Goal: Information Seeking & Learning: Compare options

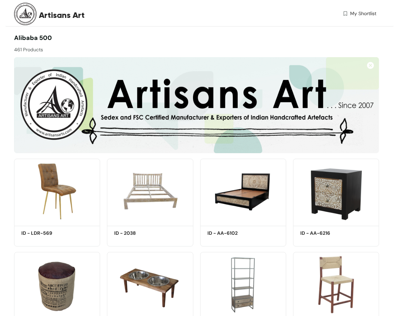
click at [279, 110] on img at bounding box center [196, 105] width 365 height 96
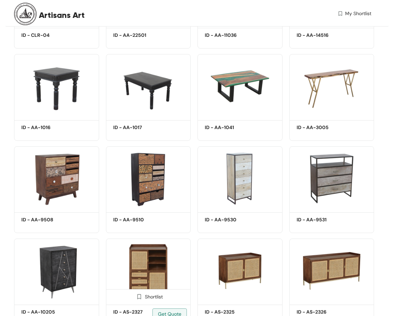
scroll to position [448, 0]
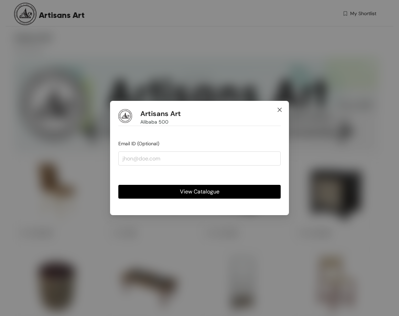
click at [278, 109] on icon "close" at bounding box center [280, 110] width 6 height 6
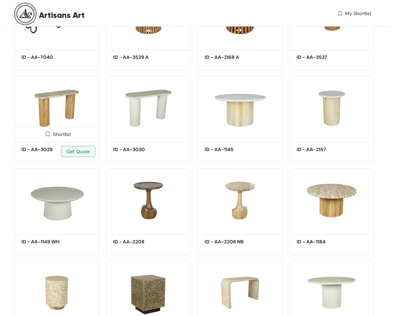
scroll to position [8733, 0]
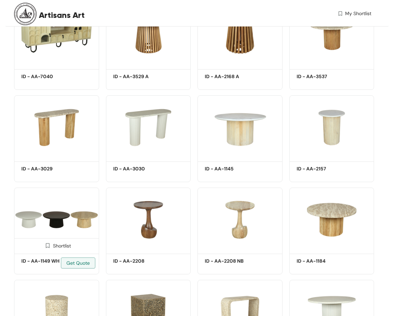
click at [61, 217] on img at bounding box center [56, 220] width 85 height 64
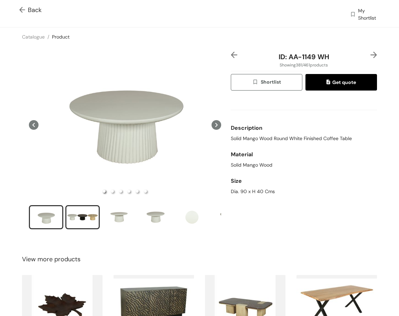
click at [80, 220] on div "slide item 2" at bounding box center [82, 217] width 31 height 21
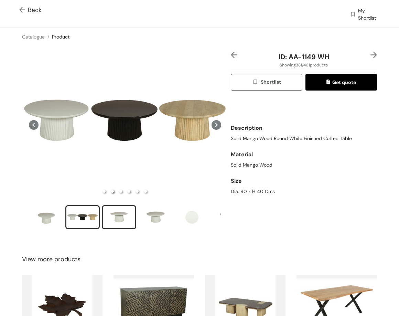
click at [118, 209] on div "slide item 3" at bounding box center [119, 217] width 31 height 21
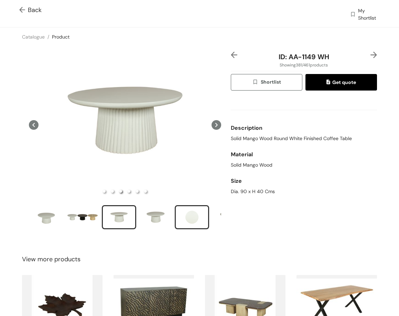
click at [194, 218] on div "slide item 5" at bounding box center [192, 217] width 31 height 21
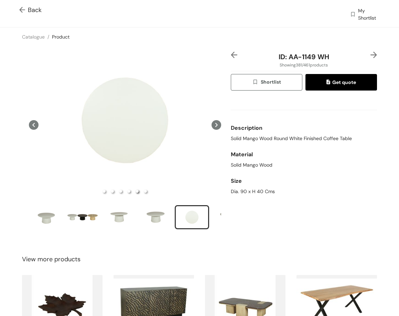
click at [371, 55] on img at bounding box center [374, 55] width 7 height 7
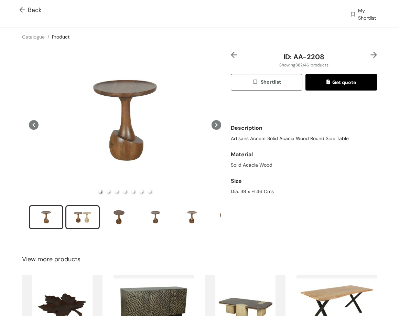
click at [85, 217] on div "slide item 2" at bounding box center [82, 217] width 31 height 21
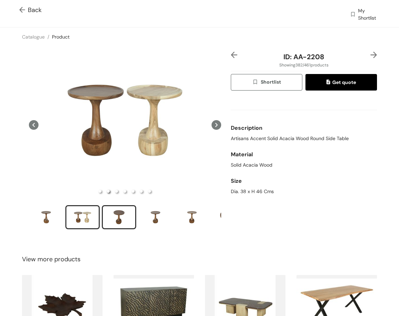
click at [124, 212] on div "slide item 3" at bounding box center [119, 217] width 31 height 21
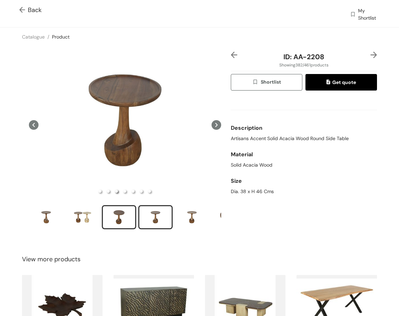
click at [156, 220] on div "slide item 4" at bounding box center [155, 217] width 31 height 21
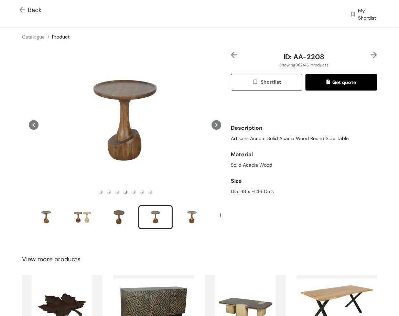
click at [371, 55] on img at bounding box center [374, 55] width 7 height 7
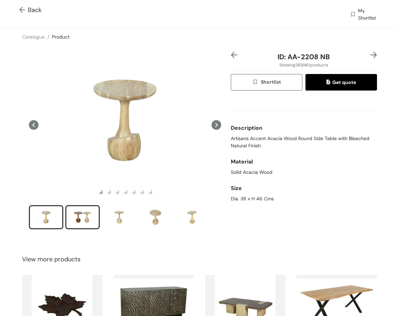
click at [75, 217] on div "slide item 2" at bounding box center [82, 217] width 31 height 21
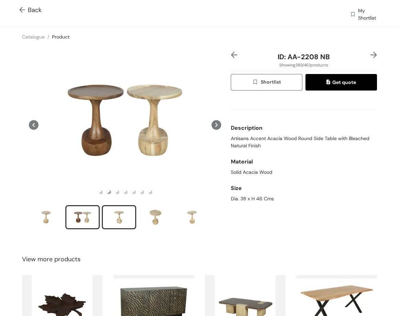
click at [126, 214] on div "slide item 3" at bounding box center [119, 217] width 31 height 21
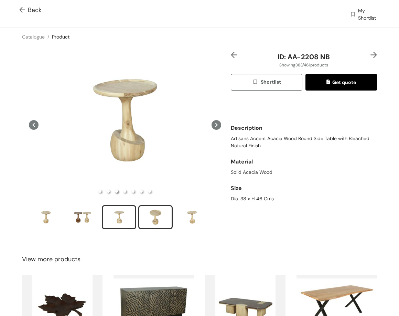
click at [156, 215] on div "slide item 4" at bounding box center [155, 217] width 31 height 21
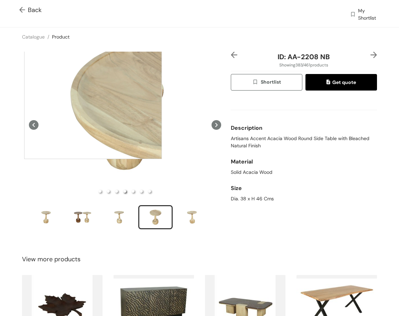
drag, startPoint x: 74, startPoint y: 62, endPoint x: 93, endPoint y: 90, distance: 34.5
click at [93, 90] on div at bounding box center [93, 90] width 138 height 138
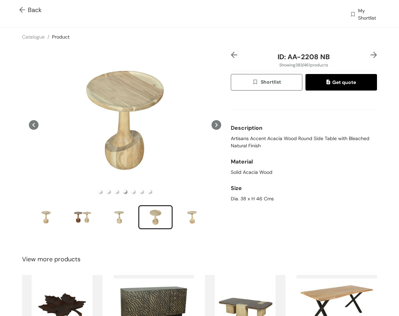
click at [371, 57] on img at bounding box center [374, 55] width 7 height 7
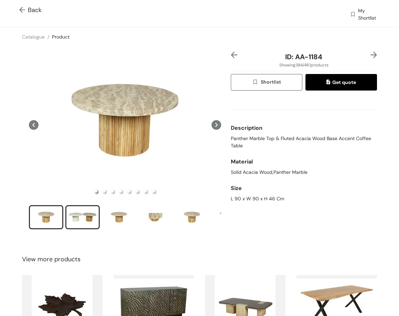
click at [88, 217] on div "slide item 2" at bounding box center [82, 217] width 31 height 21
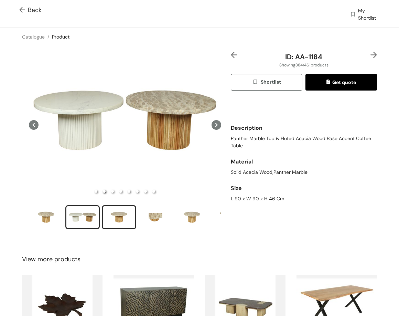
click at [122, 209] on div "slide item 3" at bounding box center [119, 217] width 31 height 21
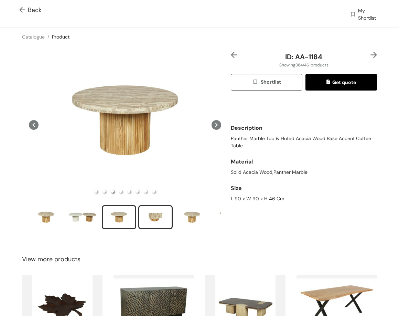
click at [162, 205] on li "slide item 4" at bounding box center [155, 217] width 34 height 24
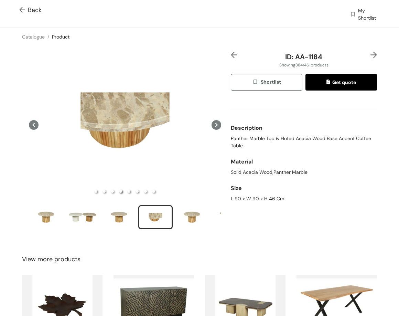
click at [371, 53] on img at bounding box center [374, 55] width 7 height 7
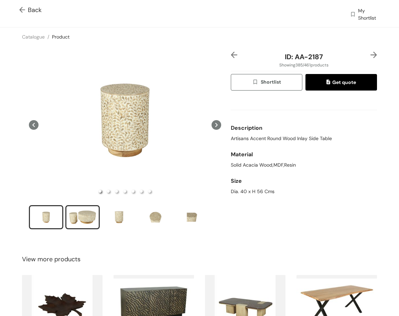
click at [95, 213] on div "slide item 2" at bounding box center [82, 217] width 31 height 21
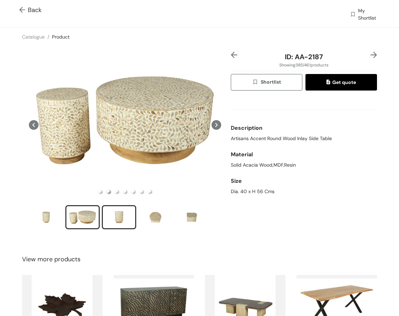
click at [117, 214] on div "slide item 3" at bounding box center [119, 217] width 31 height 21
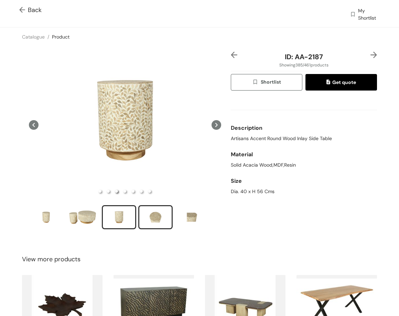
click at [161, 220] on div "slide item 4" at bounding box center [155, 217] width 31 height 21
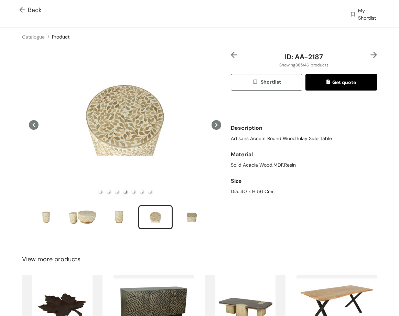
click at [371, 53] on img at bounding box center [374, 55] width 7 height 7
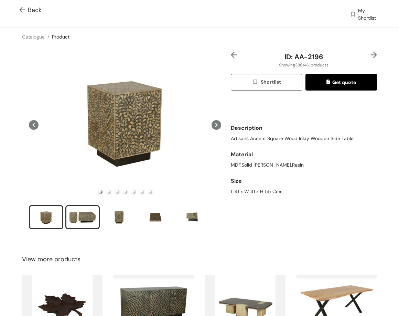
click at [85, 216] on div "slide item 2" at bounding box center [82, 217] width 31 height 21
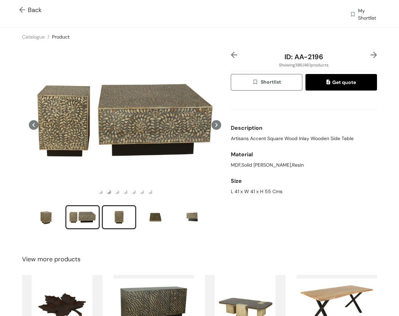
click at [114, 216] on div "slide item 3" at bounding box center [119, 217] width 31 height 21
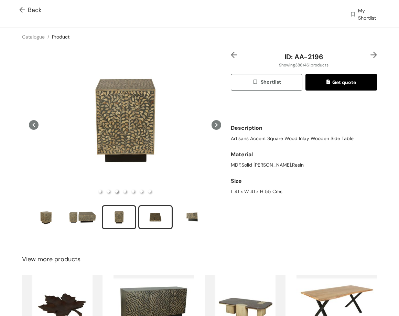
click at [147, 214] on div "slide item 4" at bounding box center [155, 217] width 31 height 21
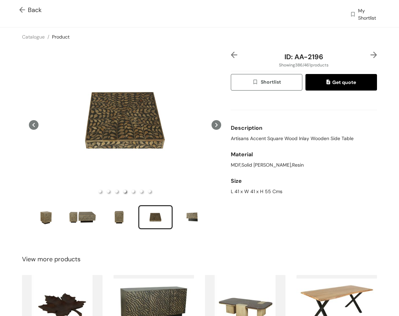
click at [371, 53] on img at bounding box center [374, 55] width 7 height 7
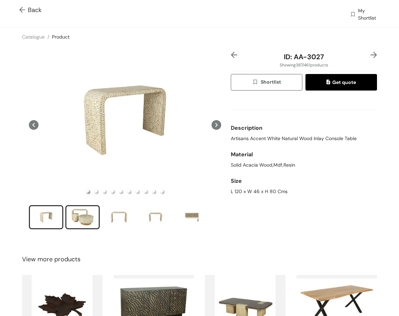
click at [92, 221] on div "slide item 2" at bounding box center [82, 217] width 31 height 21
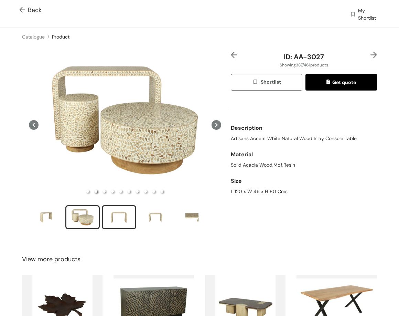
click at [123, 222] on div "slide item 3" at bounding box center [119, 217] width 31 height 21
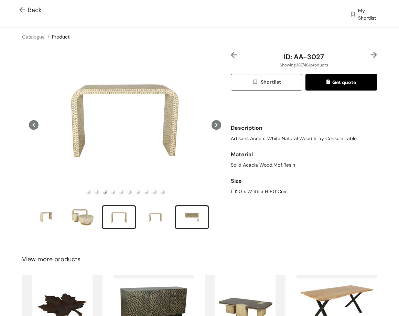
click at [186, 214] on div "slide item 5" at bounding box center [192, 217] width 31 height 21
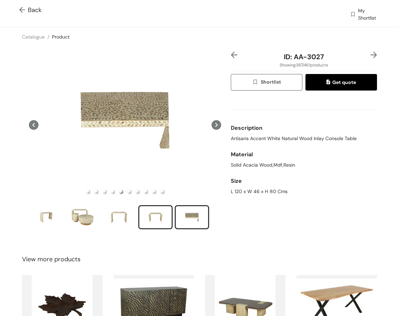
click at [149, 216] on div "slide item 4" at bounding box center [155, 217] width 31 height 21
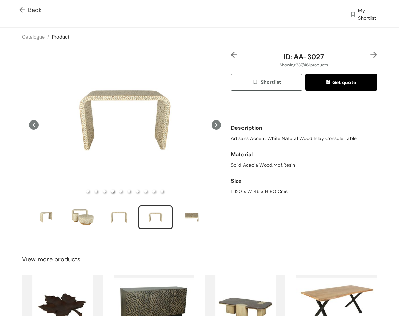
click at [372, 54] on img at bounding box center [374, 55] width 7 height 7
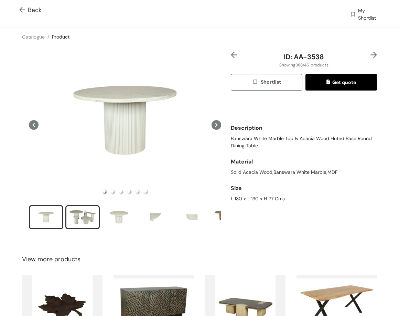
click at [72, 213] on div "slide item 2" at bounding box center [82, 217] width 31 height 21
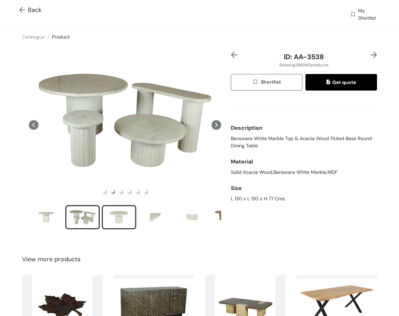
click at [127, 217] on div "slide item 3" at bounding box center [119, 217] width 31 height 21
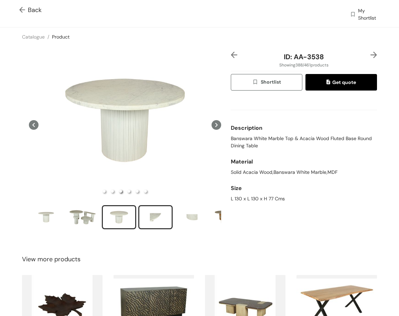
click at [159, 225] on div "slide item 4" at bounding box center [155, 217] width 31 height 21
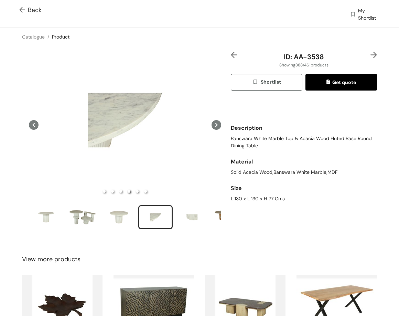
click at [372, 56] on img at bounding box center [374, 55] width 7 height 7
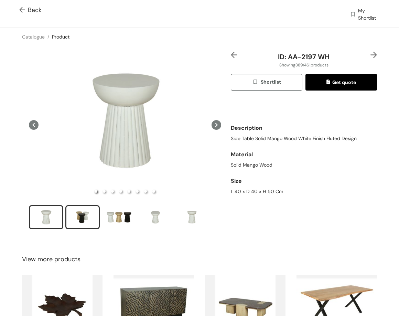
click at [79, 214] on div "slide item 2" at bounding box center [82, 217] width 31 height 21
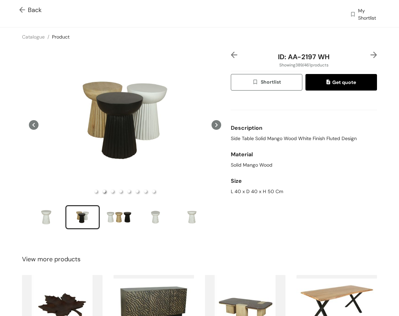
click at [100, 213] on ul at bounding box center [125, 218] width 192 height 26
click at [111, 214] on div "slide item 3" at bounding box center [119, 217] width 31 height 21
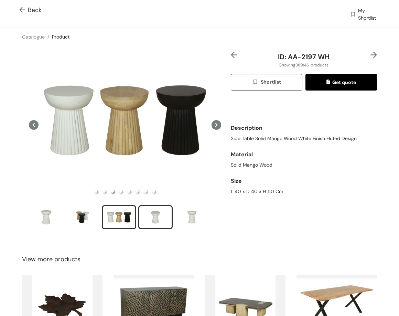
click at [144, 207] on div "slide item 4" at bounding box center [155, 217] width 31 height 21
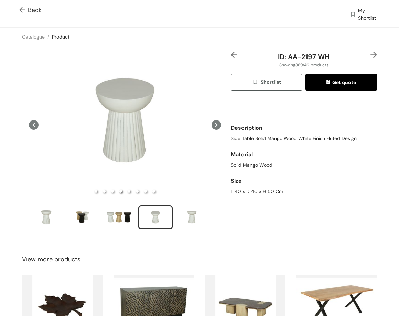
click at [369, 51] on div "ID: AA-2197 WH Showing 389 / 461 products Shortlist Get quote Description Side …" at bounding box center [200, 145] width 402 height 198
click at [371, 56] on img at bounding box center [374, 55] width 7 height 7
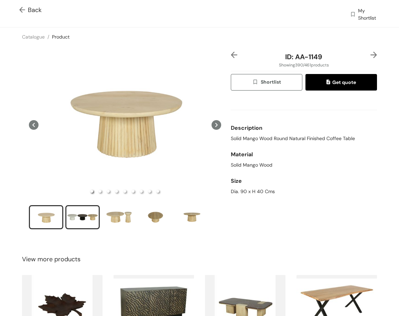
click at [91, 216] on div "slide item 2" at bounding box center [82, 217] width 31 height 21
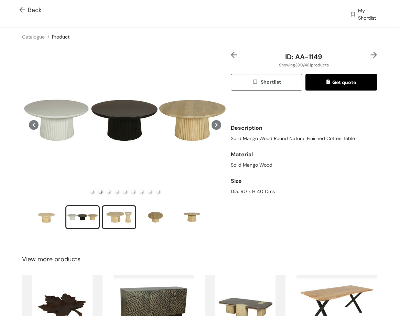
click at [125, 225] on div "slide item 3" at bounding box center [119, 217] width 31 height 21
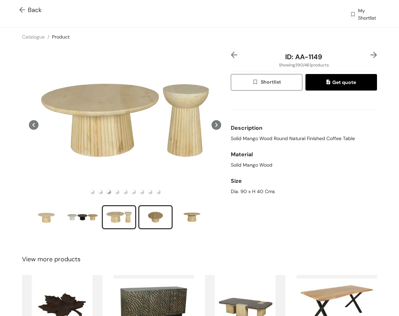
click at [153, 208] on div "slide item 4" at bounding box center [155, 217] width 31 height 21
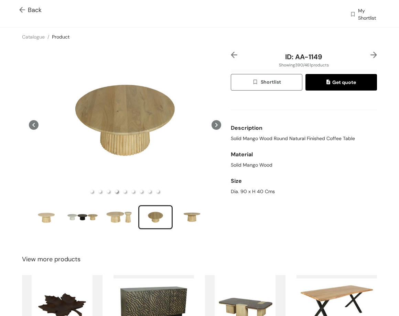
click at [371, 52] on img at bounding box center [374, 55] width 7 height 7
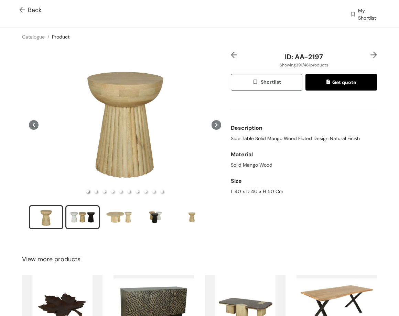
click at [79, 218] on div "slide item 2" at bounding box center [82, 217] width 31 height 21
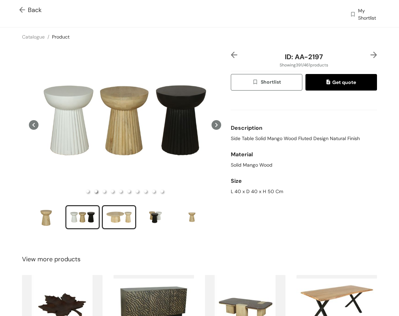
click at [131, 217] on div "slide item 3" at bounding box center [119, 217] width 31 height 21
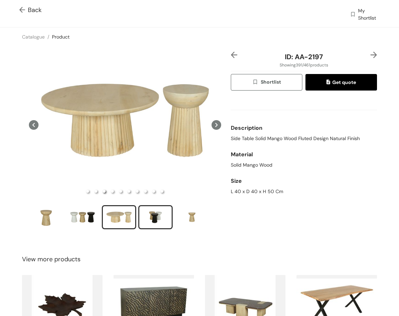
click at [145, 213] on div "slide item 4" at bounding box center [155, 217] width 31 height 21
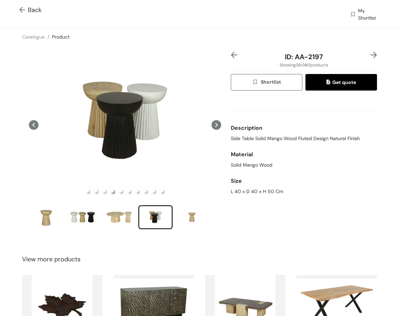
click at [371, 55] on img at bounding box center [374, 55] width 7 height 7
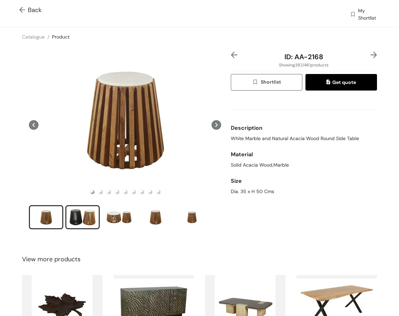
click at [80, 211] on div "slide item 2" at bounding box center [82, 217] width 31 height 21
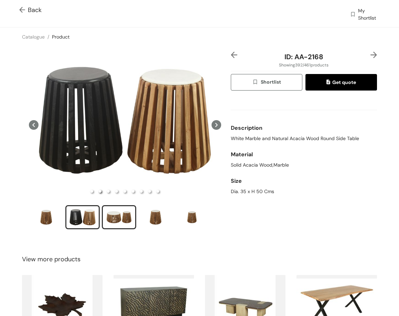
click at [111, 218] on div "slide item 3" at bounding box center [119, 217] width 31 height 21
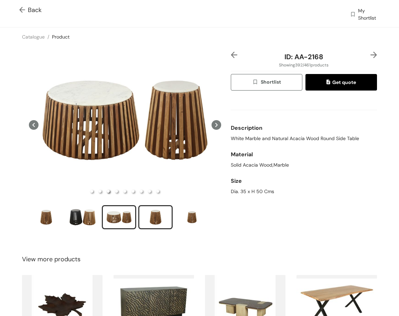
click at [156, 218] on div "slide item 4" at bounding box center [155, 217] width 31 height 21
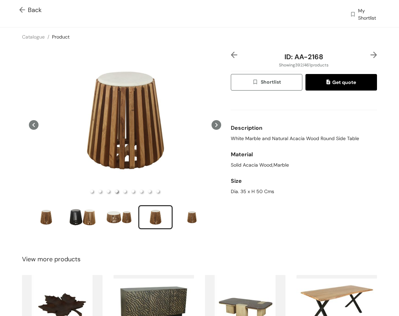
click at [371, 54] on img at bounding box center [374, 55] width 7 height 7
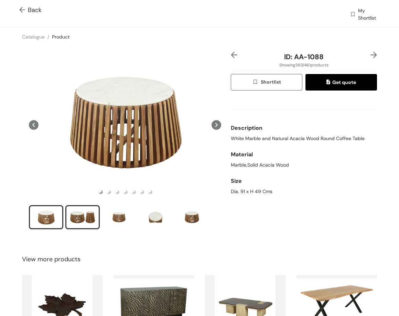
click at [85, 212] on div "slide item 2" at bounding box center [82, 217] width 31 height 21
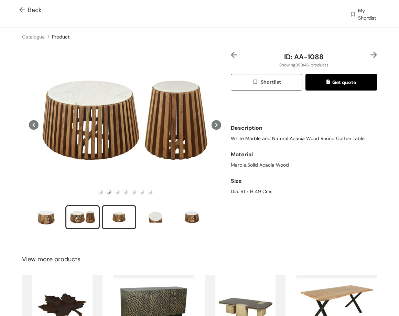
click at [107, 215] on div "slide item 3" at bounding box center [119, 217] width 31 height 21
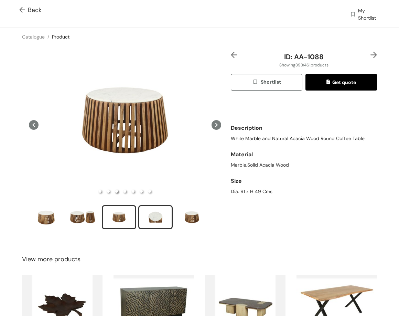
click at [155, 221] on div "slide item 4" at bounding box center [155, 217] width 31 height 21
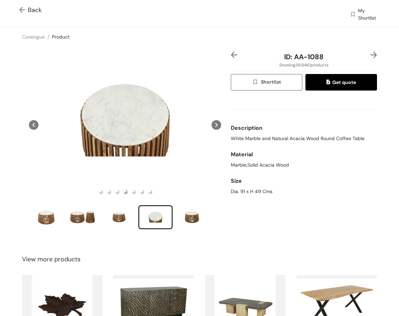
click at [371, 56] on img at bounding box center [374, 55] width 7 height 7
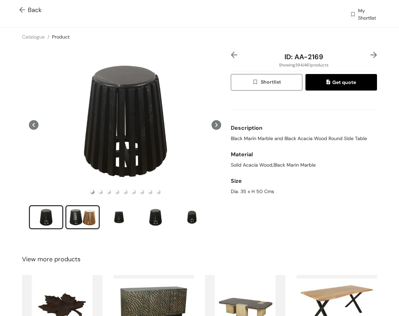
drag, startPoint x: 102, startPoint y: 218, endPoint x: 96, endPoint y: 218, distance: 5.5
click at [101, 218] on ul at bounding box center [125, 218] width 192 height 26
click at [96, 218] on div "slide item 2" at bounding box center [82, 217] width 31 height 21
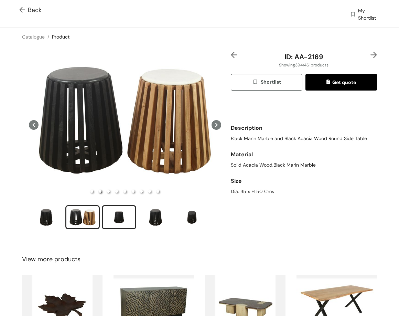
click at [121, 214] on div "slide item 3" at bounding box center [119, 217] width 31 height 21
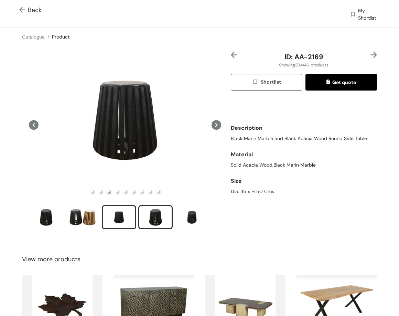
click at [144, 212] on div "slide item 4" at bounding box center [155, 217] width 31 height 21
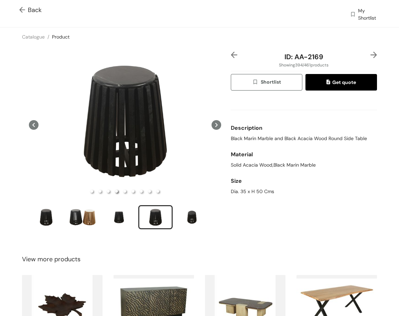
click at [371, 53] on img at bounding box center [374, 55] width 7 height 7
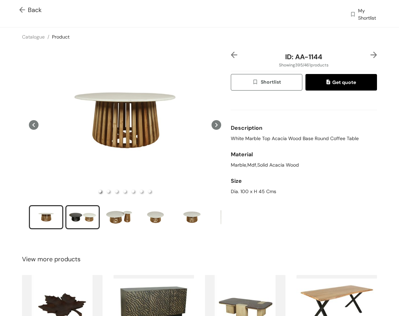
click at [95, 225] on div "slide item 2" at bounding box center [82, 217] width 31 height 21
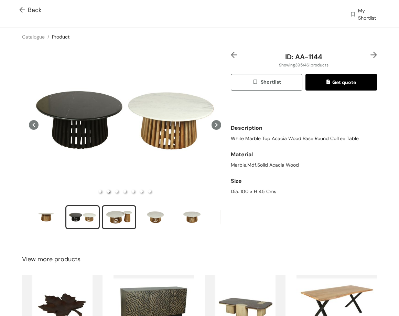
click at [116, 209] on div "slide item 3" at bounding box center [119, 217] width 31 height 21
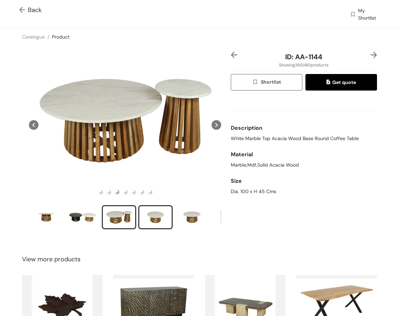
drag, startPoint x: 146, startPoint y: 214, endPoint x: 152, endPoint y: 214, distance: 5.2
click at [148, 214] on div "slide item 4" at bounding box center [155, 217] width 31 height 21
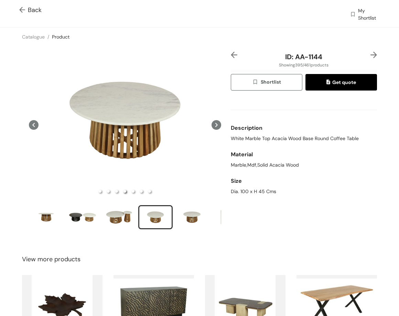
click at [371, 55] on img at bounding box center [374, 55] width 7 height 7
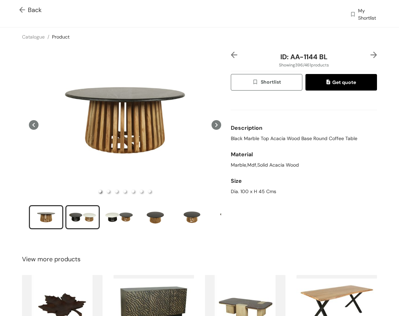
click at [69, 220] on div "slide item 2" at bounding box center [82, 217] width 31 height 21
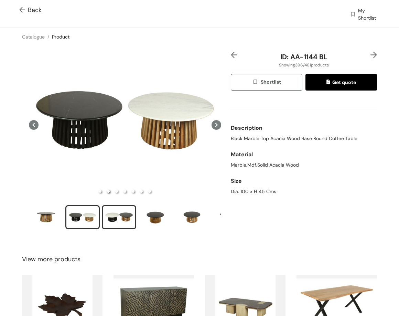
click at [126, 213] on div "slide item 3" at bounding box center [119, 217] width 31 height 21
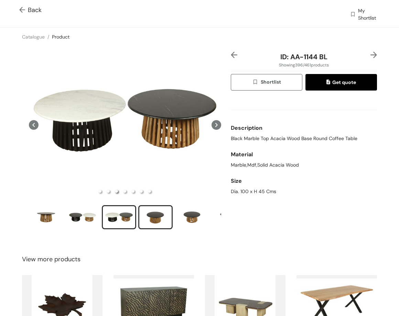
click at [156, 219] on div "slide item 4" at bounding box center [155, 217] width 31 height 21
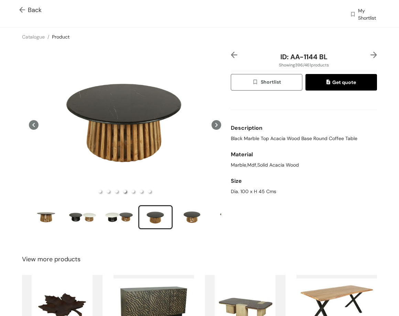
click at [371, 55] on img at bounding box center [374, 55] width 7 height 7
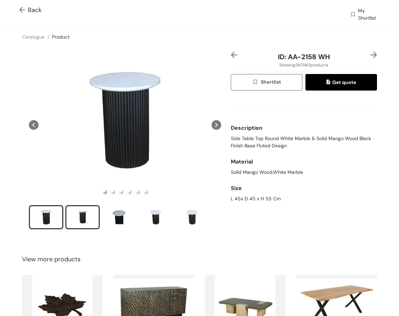
click at [76, 217] on div "slide item 2" at bounding box center [82, 217] width 31 height 21
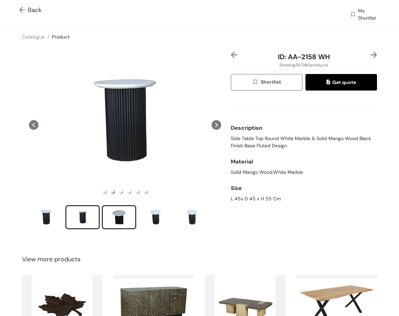
click at [124, 216] on div "slide item 3" at bounding box center [119, 217] width 31 height 21
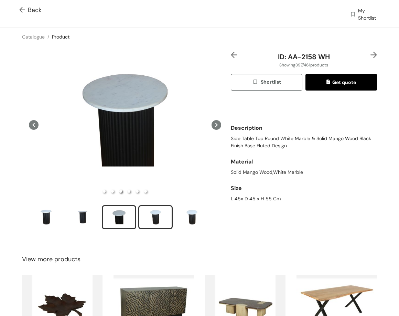
click at [155, 211] on div "slide item 4" at bounding box center [155, 217] width 31 height 21
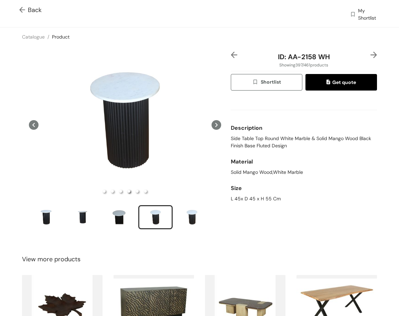
click at [372, 54] on img at bounding box center [374, 55] width 7 height 7
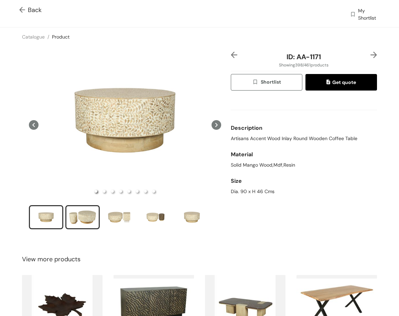
click at [71, 217] on div "slide item 2" at bounding box center [82, 217] width 31 height 21
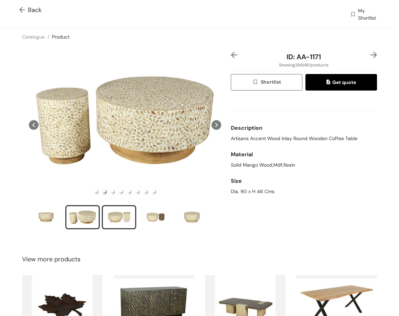
click at [125, 210] on div "slide item 3" at bounding box center [119, 217] width 31 height 21
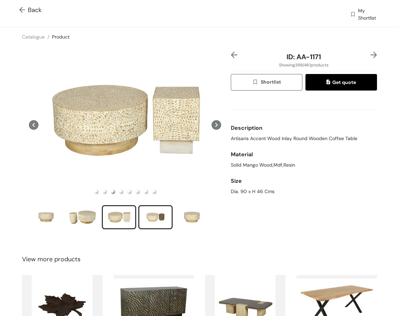
click at [146, 221] on div "slide item 4" at bounding box center [155, 217] width 31 height 21
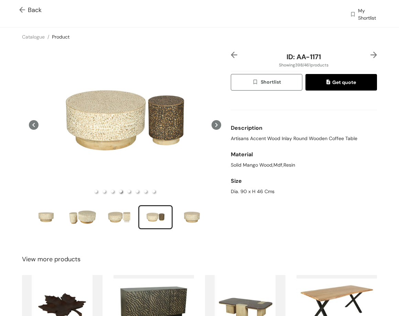
click at [371, 55] on img at bounding box center [374, 55] width 7 height 7
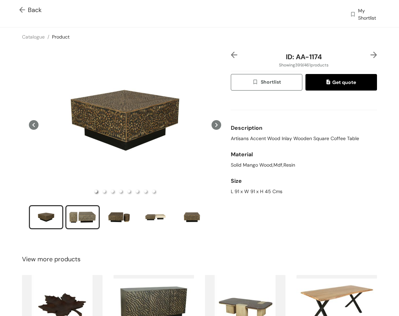
click at [87, 222] on div "slide item 2" at bounding box center [82, 217] width 31 height 21
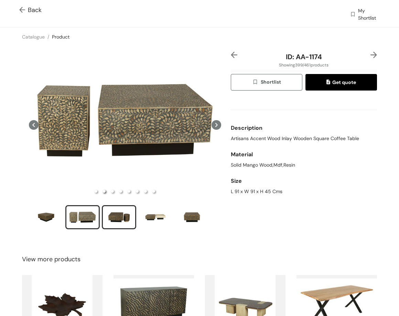
click at [111, 222] on div "slide item 3" at bounding box center [119, 217] width 31 height 21
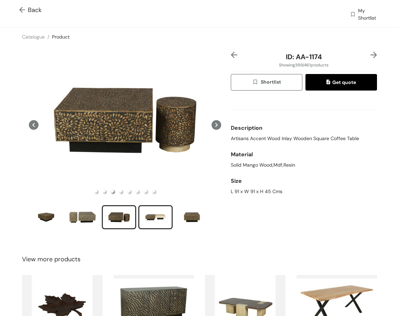
click at [143, 211] on div "slide item 4" at bounding box center [155, 217] width 31 height 21
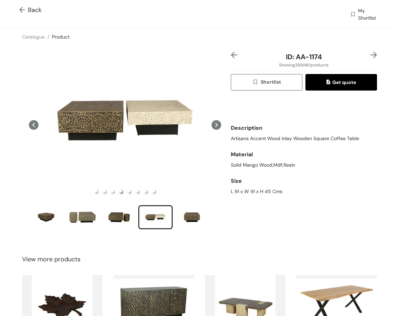
click at [371, 52] on img at bounding box center [374, 55] width 7 height 7
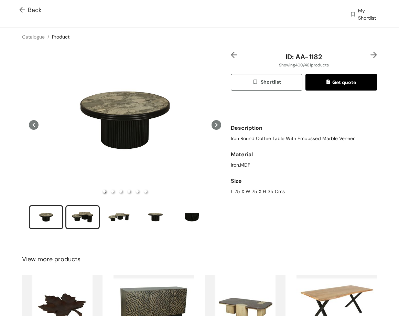
click at [82, 216] on div "slide item 2" at bounding box center [82, 217] width 31 height 21
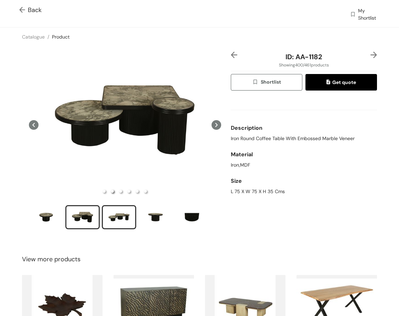
click at [116, 219] on div "slide item 3" at bounding box center [119, 217] width 31 height 21
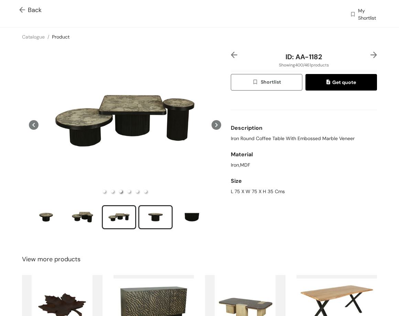
click at [148, 225] on div "slide item 4" at bounding box center [155, 217] width 31 height 21
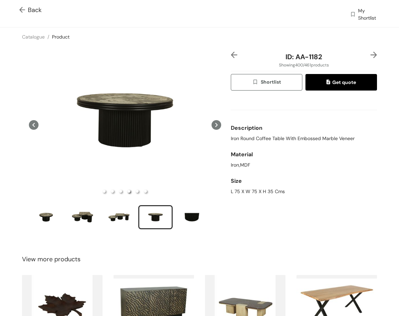
click at [232, 57] on img at bounding box center [234, 55] width 7 height 7
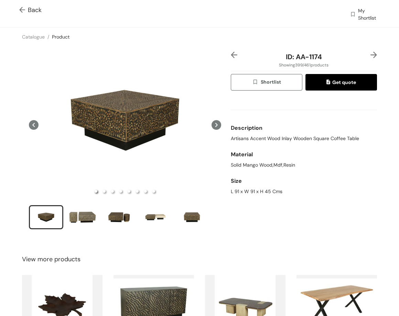
click at [232, 57] on img at bounding box center [234, 55] width 7 height 7
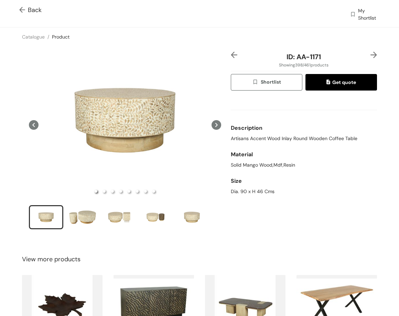
click at [232, 57] on img at bounding box center [234, 55] width 7 height 7
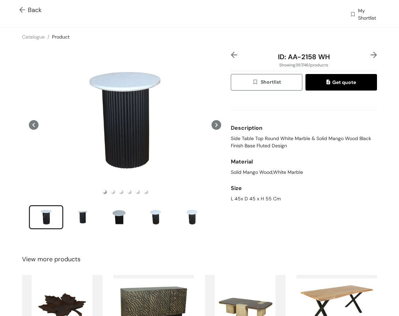
click at [232, 57] on img at bounding box center [234, 55] width 7 height 7
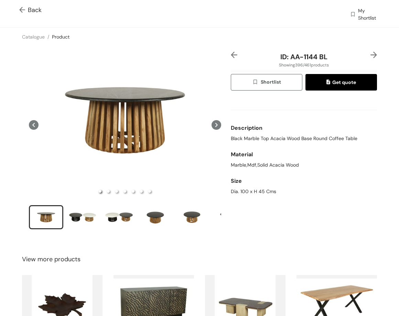
click at [232, 57] on img at bounding box center [234, 55] width 7 height 7
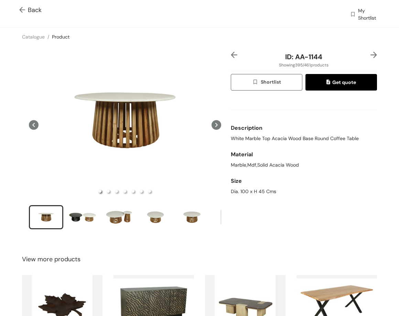
click at [232, 57] on img at bounding box center [234, 55] width 7 height 7
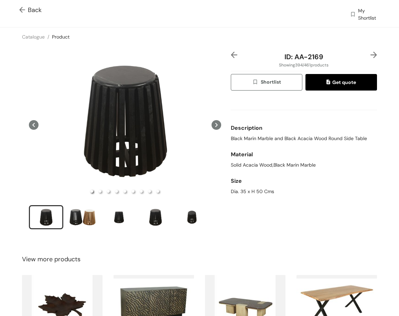
click at [232, 57] on img at bounding box center [234, 55] width 7 height 7
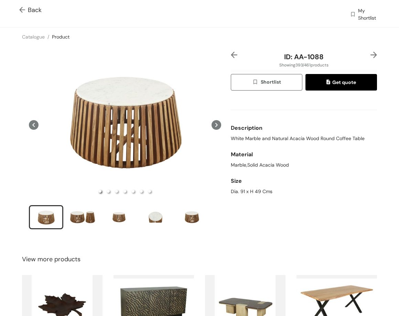
click at [232, 57] on img at bounding box center [234, 55] width 7 height 7
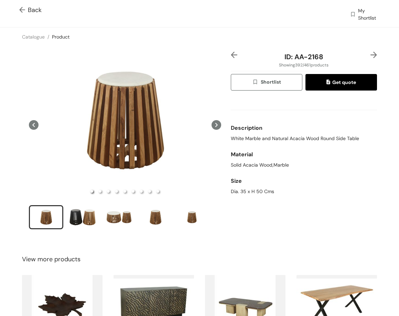
click at [232, 57] on img at bounding box center [234, 55] width 7 height 7
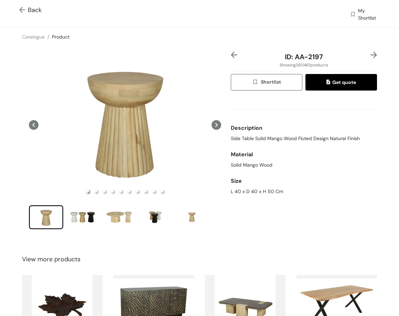
click at [232, 57] on img at bounding box center [234, 55] width 7 height 7
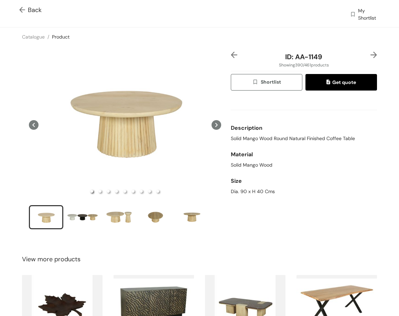
click at [232, 57] on img at bounding box center [234, 55] width 7 height 7
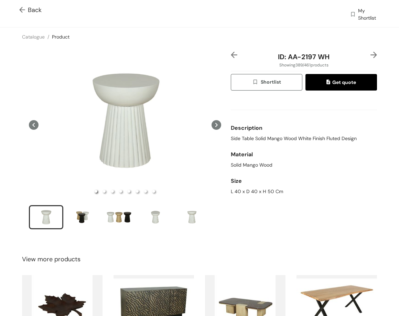
click at [232, 57] on img at bounding box center [234, 55] width 7 height 7
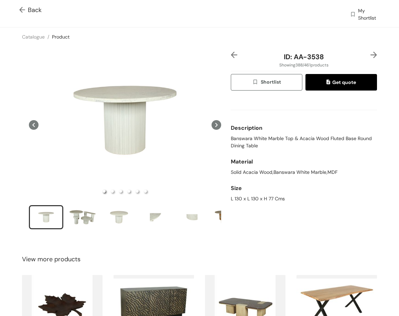
click at [232, 57] on img at bounding box center [234, 55] width 7 height 7
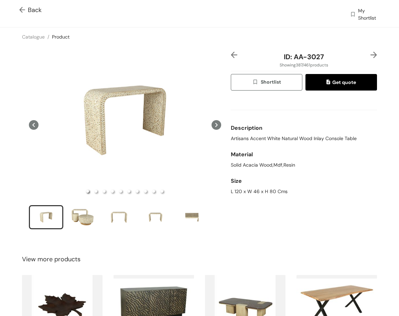
click at [232, 57] on img at bounding box center [234, 55] width 7 height 7
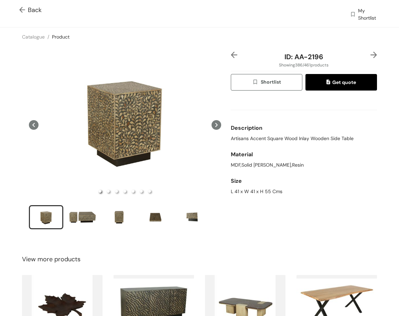
click at [232, 57] on img at bounding box center [234, 55] width 7 height 7
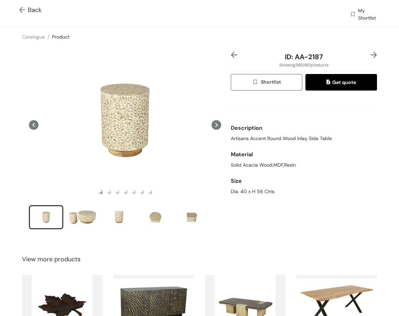
click at [232, 57] on img at bounding box center [234, 55] width 7 height 7
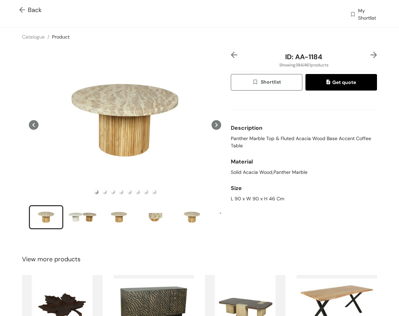
click at [232, 57] on img at bounding box center [234, 55] width 7 height 7
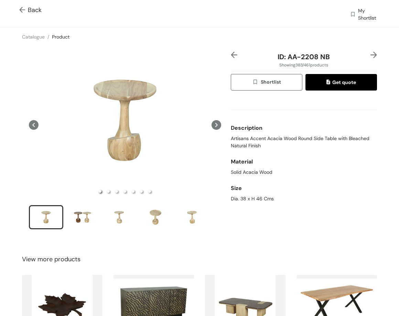
click at [232, 57] on img at bounding box center [234, 55] width 7 height 7
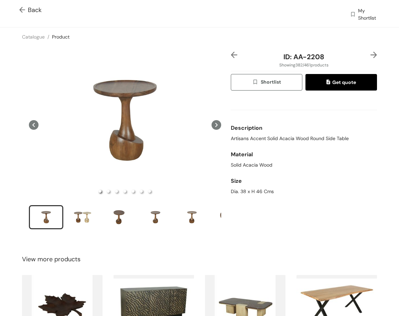
click at [232, 57] on img at bounding box center [234, 55] width 7 height 7
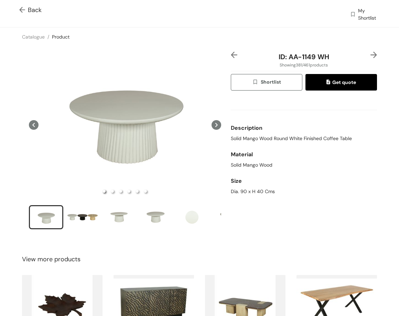
click at [232, 57] on img at bounding box center [234, 55] width 7 height 7
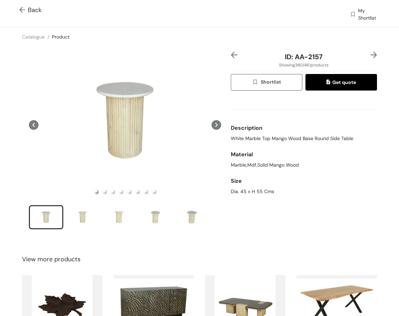
click at [232, 57] on img at bounding box center [234, 55] width 7 height 7
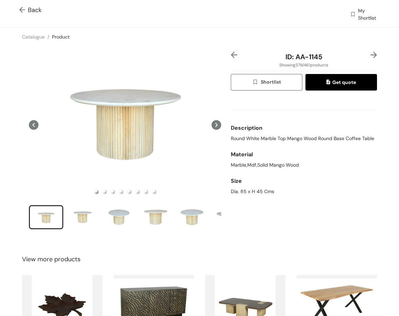
click at [371, 55] on img at bounding box center [374, 55] width 7 height 7
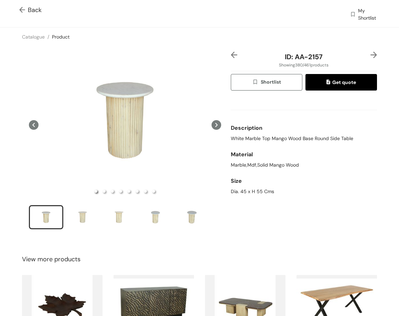
click at [371, 55] on img at bounding box center [374, 55] width 7 height 7
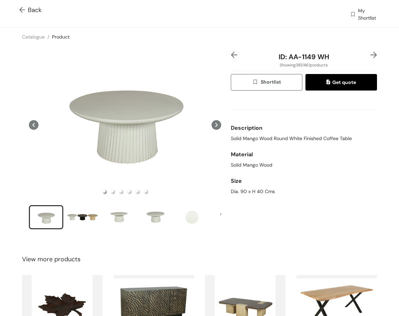
click at [297, 140] on span "Solid Mango Wood Round White Finished Coffee Table" at bounding box center [291, 138] width 121 height 7
click at [297, 139] on span "Solid Mango Wood Round White Finished Coffee Table" at bounding box center [291, 138] width 121 height 7
copy span "Solid Mango Wood Round White Finished Coffee Table"
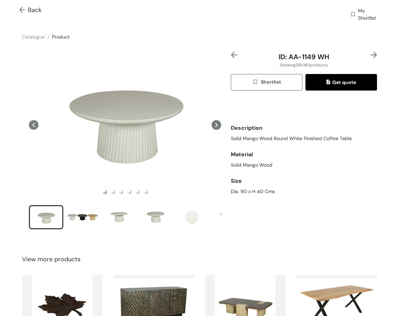
click at [253, 191] on div "Dia. 90 x H 40 Cms" at bounding box center [304, 191] width 146 height 7
copy div "Dia. 90 x H 40 Cms"
click at [371, 56] on img at bounding box center [374, 55] width 7 height 7
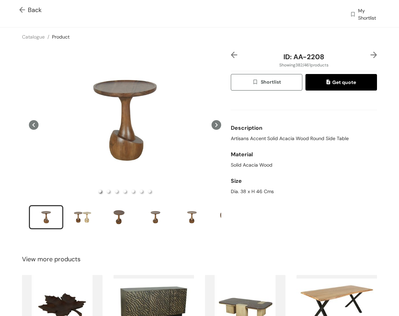
click at [274, 138] on span "Artisans Accent Solid Acacia Wood Round Side Table" at bounding box center [290, 138] width 118 height 7
copy span "Artisans Accent Solid Acacia Wood Round Side Table"
click at [249, 192] on div "Dia. 38 x H 46 Cms" at bounding box center [304, 191] width 146 height 7
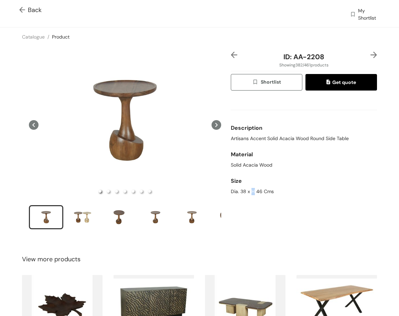
click at [248, 191] on div "Dia. 38 x H 46 Cms" at bounding box center [304, 191] width 146 height 7
click at [243, 191] on div "Dia. 38 x H 46 Cms" at bounding box center [304, 191] width 146 height 7
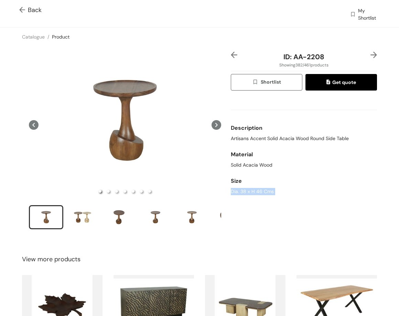
copy div "Dia. 38 x H 46 Cms"
drag, startPoint x: 292, startPoint y: 57, endPoint x: 343, endPoint y: 62, distance: 51.9
click at [342, 62] on div "ID: AA-2208 Showing 382 / 461 products Shortlist Get quote Description Artisans…" at bounding box center [304, 145] width 149 height 187
click at [308, 55] on span "ID: AA-2208" at bounding box center [304, 56] width 41 height 9
drag, startPoint x: 290, startPoint y: 56, endPoint x: 360, endPoint y: 55, distance: 69.6
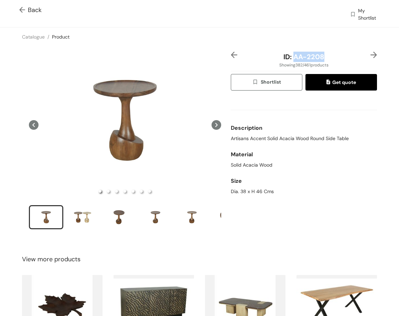
click at [360, 55] on div "ID: AA-2208" at bounding box center [304, 57] width 122 height 10
copy span "AA-2208"
click at [371, 52] on img at bounding box center [374, 55] width 7 height 7
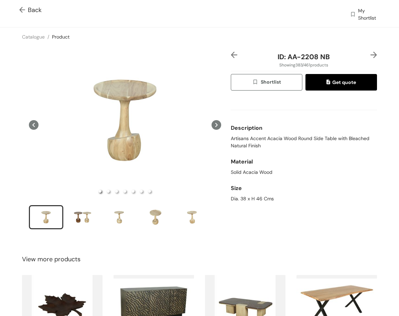
click at [324, 137] on span "Artisans Accent Acacia Wood Round Side Table with Bleached Natural Finish" at bounding box center [304, 142] width 146 height 14
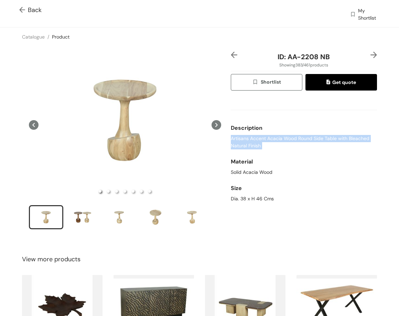
click at [324, 137] on span "Artisans Accent Acacia Wood Round Side Table with Bleached Natural Finish" at bounding box center [304, 142] width 146 height 14
copy span "Artisans Accent Acacia Wood Round Side Table with Bleached Natural Finish"
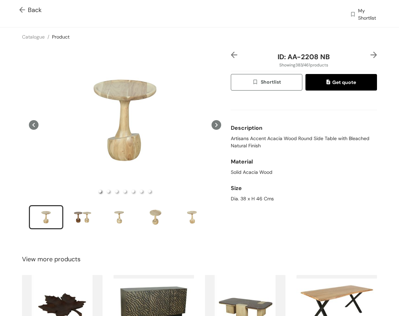
click at [250, 196] on div "Dia. 38 x H 46 Cms" at bounding box center [304, 198] width 146 height 7
click at [249, 195] on div "Size" at bounding box center [304, 188] width 146 height 14
click at [249, 198] on div "Size Dia. 38 x H 46 Cms" at bounding box center [304, 192] width 146 height 27
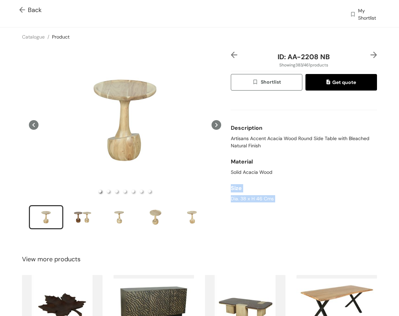
click at [249, 198] on div "Dia. 38 x H 46 Cms" at bounding box center [304, 198] width 146 height 7
click at [249, 196] on div "Dia. 38 x H 46 Cms" at bounding box center [304, 198] width 146 height 7
drag, startPoint x: 287, startPoint y: 55, endPoint x: 351, endPoint y: 54, distance: 63.4
click at [351, 54] on div "ID: AA-2208 NB" at bounding box center [304, 57] width 122 height 10
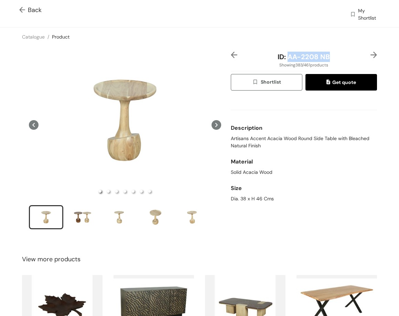
click at [371, 56] on img at bounding box center [374, 55] width 7 height 7
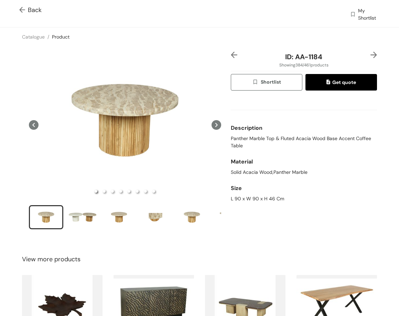
click at [317, 138] on span "Panther Marble Top & Fluted Acacia Wood Base Accent Coffee Table" at bounding box center [304, 142] width 146 height 14
copy span "Panther Marble Top & Fluted Acacia Wood Base Accent Coffee Table"
click at [254, 200] on div "L 90 x W 90 x H 46 Cm" at bounding box center [304, 198] width 146 height 7
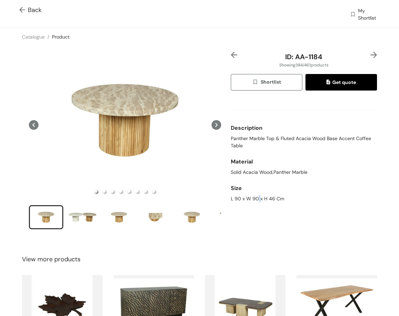
click at [254, 200] on div "L 90 x W 90 x H 46 Cm" at bounding box center [304, 198] width 146 height 7
copy div "L 90 x W 90 x H 46 Cm"
drag, startPoint x: 301, startPoint y: 55, endPoint x: 346, endPoint y: 51, distance: 45.6
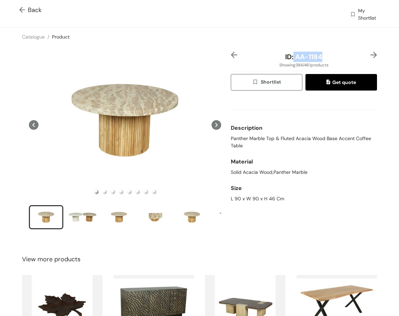
click at [346, 51] on div "ID: AA-1184 Showing 384 / 461 products Shortlist Get quote Description Panther …" at bounding box center [200, 145] width 402 height 198
copy span "AA-1184"
click at [371, 53] on img at bounding box center [374, 55] width 7 height 7
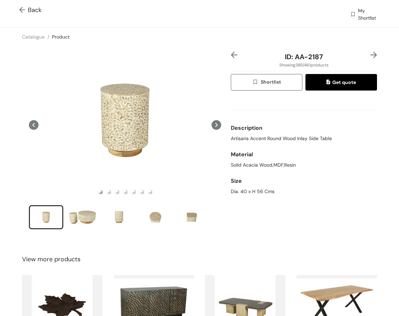
click at [304, 138] on span "Artisans Accent Round Wood Inlay Side Table" at bounding box center [281, 138] width 101 height 7
click at [241, 192] on div "Dia. 40 x H 56 Cms" at bounding box center [304, 191] width 146 height 7
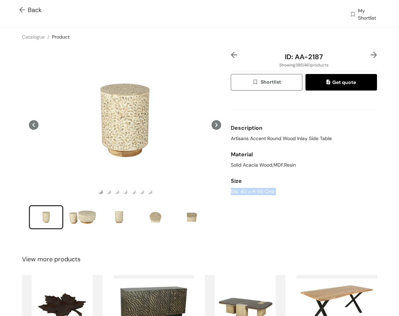
click at [241, 192] on div "Dia. 40 x H 56 Cms" at bounding box center [304, 191] width 146 height 7
drag, startPoint x: 312, startPoint y: 60, endPoint x: 336, endPoint y: 61, distance: 24.1
click at [336, 61] on div "ID: AA-2187" at bounding box center [304, 57] width 122 height 10
click at [371, 53] on img at bounding box center [374, 55] width 7 height 7
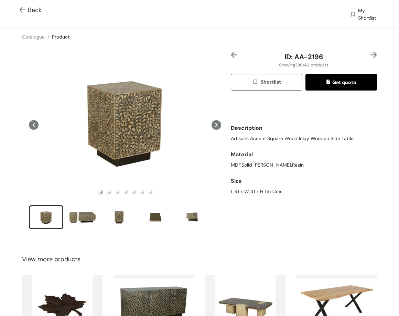
click at [299, 136] on span "Artisans Accent Square Wood Inlay Wooden Side Table" at bounding box center [292, 138] width 123 height 7
click at [274, 186] on div "Size" at bounding box center [304, 181] width 146 height 14
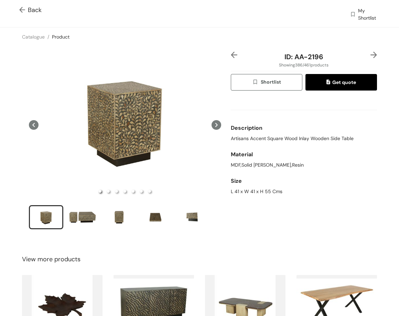
click at [264, 193] on div "L 41 x W 41 x H 55 Cms" at bounding box center [304, 191] width 146 height 7
drag, startPoint x: 292, startPoint y: 56, endPoint x: 339, endPoint y: 57, distance: 47.2
click at [339, 57] on div "ID: AA-2196" at bounding box center [304, 57] width 122 height 10
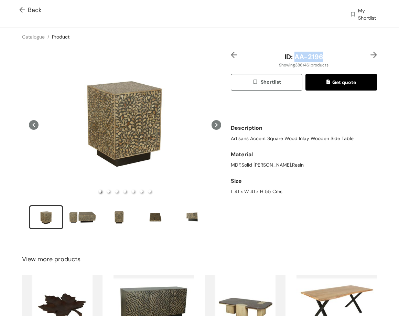
click at [371, 53] on img at bounding box center [374, 55] width 7 height 7
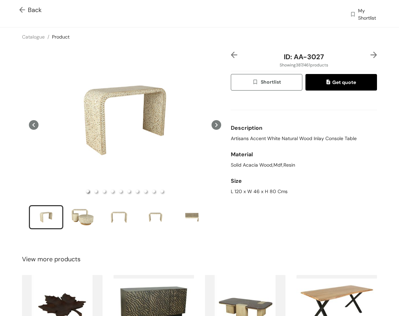
click at [371, 53] on img at bounding box center [374, 55] width 7 height 7
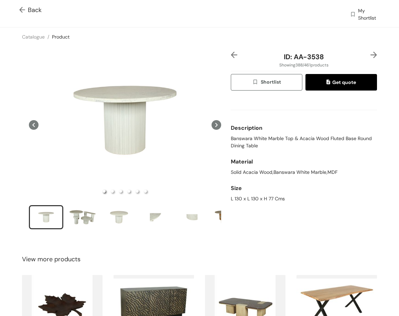
click at [371, 54] on img at bounding box center [374, 55] width 7 height 7
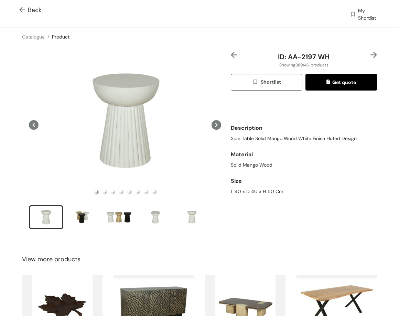
click at [231, 54] on img at bounding box center [234, 55] width 7 height 7
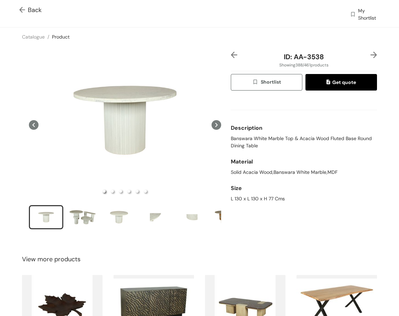
click at [231, 54] on img at bounding box center [234, 55] width 7 height 7
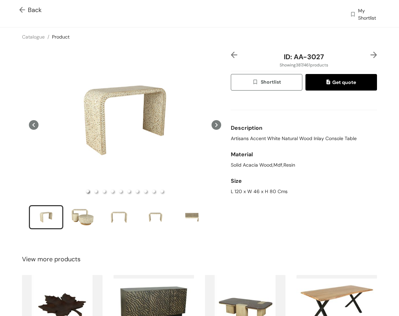
click at [231, 54] on img at bounding box center [234, 55] width 7 height 7
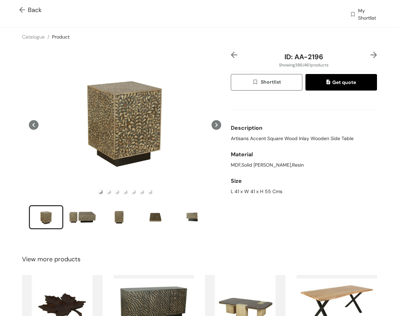
click at [371, 52] on img at bounding box center [374, 55] width 7 height 7
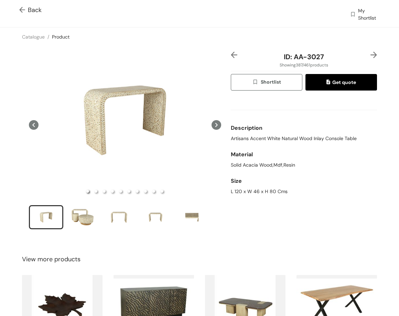
click at [291, 139] on span "Artisans Accent White Natural Wood Inlay Console Table" at bounding box center [294, 138] width 126 height 7
click at [259, 189] on div "L 120 x W 46 x H 80 Cms" at bounding box center [304, 191] width 146 height 7
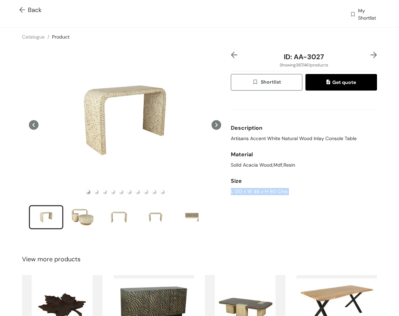
click at [259, 189] on div "L 120 x W 46 x H 80 Cms" at bounding box center [304, 191] width 146 height 7
drag, startPoint x: 316, startPoint y: 59, endPoint x: 332, endPoint y: 59, distance: 15.5
click at [332, 59] on div "ID: AA-3027" at bounding box center [304, 57] width 122 height 10
click at [371, 52] on img at bounding box center [374, 55] width 7 height 7
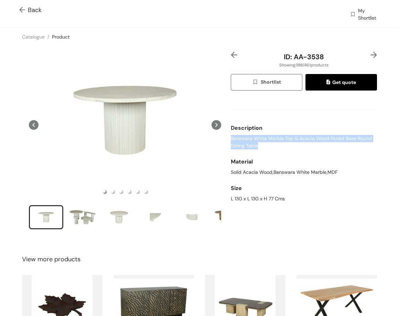
drag, startPoint x: 227, startPoint y: 137, endPoint x: 281, endPoint y: 151, distance: 55.5
click at [271, 152] on div "ID: AA-3538 Showing 388 / 461 products Shortlist Get quote Description Banswara…" at bounding box center [304, 145] width 149 height 187
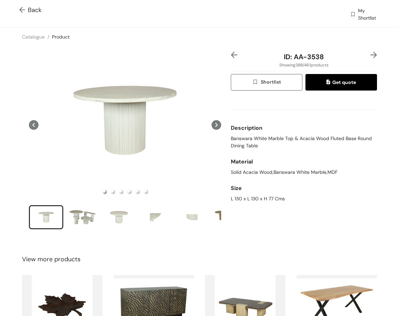
click at [244, 199] on div "L 130 x L 130 x H 77 Cms" at bounding box center [304, 198] width 146 height 7
drag, startPoint x: 293, startPoint y: 58, endPoint x: 339, endPoint y: 56, distance: 46.5
click at [339, 56] on div "ID: AA-3538" at bounding box center [304, 57] width 122 height 10
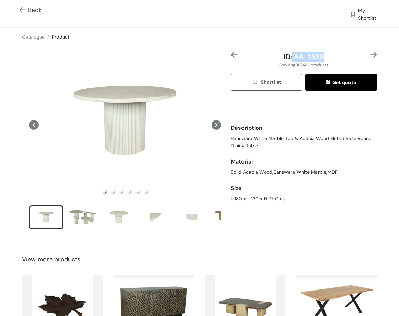
drag, startPoint x: 289, startPoint y: 59, endPoint x: 333, endPoint y: 58, distance: 43.7
click at [333, 58] on div "ID: AA-3538" at bounding box center [304, 57] width 122 height 10
click at [371, 52] on img at bounding box center [374, 55] width 7 height 7
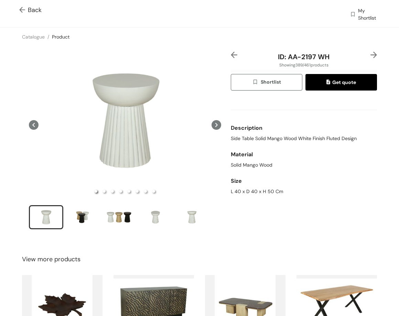
click at [278, 143] on div "Description Side Table Solid Mango Wood White Finish Fluted Design" at bounding box center [304, 131] width 146 height 27
click at [275, 139] on span "Side Table Solid Mango Wood White Finish Fluted Design" at bounding box center [294, 138] width 126 height 7
click at [235, 186] on div "Size" at bounding box center [304, 181] width 146 height 14
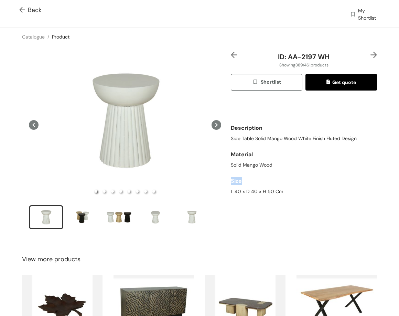
click at [235, 186] on div "Size" at bounding box center [304, 181] width 146 height 14
click at [238, 191] on div "L 40 x D 40 x H 50 Cm" at bounding box center [304, 191] width 146 height 7
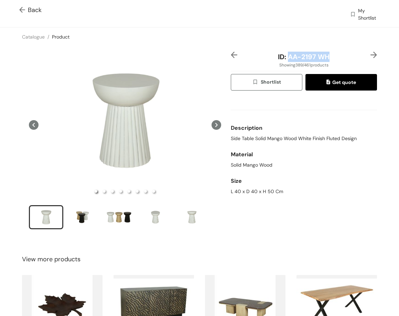
drag, startPoint x: 285, startPoint y: 58, endPoint x: 356, endPoint y: 54, distance: 71.4
click at [356, 54] on div "ID: AA-2197 WH" at bounding box center [304, 57] width 122 height 10
drag, startPoint x: 305, startPoint y: 58, endPoint x: 315, endPoint y: 57, distance: 9.4
click at [305, 58] on span "ID: AA-2197 WH" at bounding box center [304, 56] width 52 height 9
click at [371, 54] on img at bounding box center [374, 55] width 7 height 7
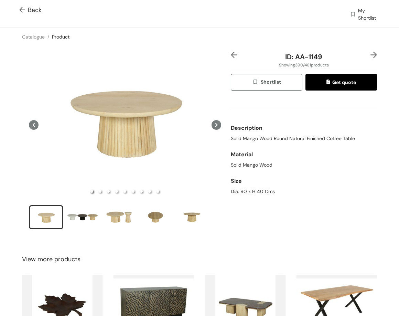
click at [275, 140] on span "Solid Mango Wood Round Natural Finished Coffee Table" at bounding box center [293, 138] width 124 height 7
click at [275, 139] on span "Solid Mango Wood Round Natural Finished Coffee Table" at bounding box center [293, 138] width 124 height 7
click at [276, 139] on span "Solid Mango Wood Round Natural Finished Coffee Table" at bounding box center [293, 138] width 124 height 7
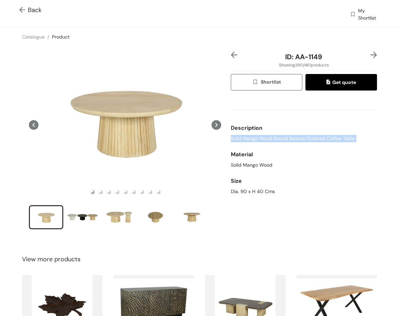
click at [276, 139] on span "Solid Mango Wood Round Natural Finished Coffee Table" at bounding box center [293, 138] width 124 height 7
click at [240, 194] on div "Dia. 90 x H 40 Cms" at bounding box center [304, 191] width 146 height 7
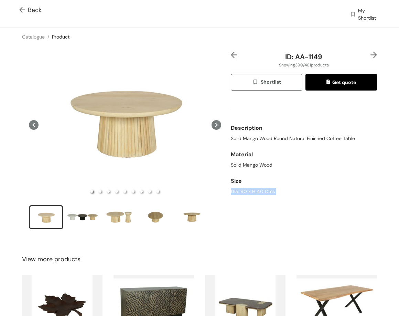
click at [240, 194] on div "Dia. 90 x H 40 Cms" at bounding box center [304, 191] width 146 height 7
drag, startPoint x: 338, startPoint y: 59, endPoint x: 361, endPoint y: 59, distance: 22.7
click at [361, 59] on div "ID: AA-1149" at bounding box center [304, 57] width 146 height 10
click at [371, 55] on img at bounding box center [374, 55] width 7 height 7
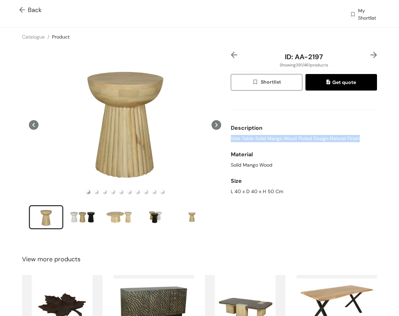
drag, startPoint x: 240, startPoint y: 138, endPoint x: 371, endPoint y: 143, distance: 130.9
click at [371, 143] on div "ID: AA-2197 Showing 391 / 461 products Shortlist Get quote Description Side Tab…" at bounding box center [304, 145] width 149 height 187
click at [253, 193] on div "L 40 x D 40 x H 50 Cm" at bounding box center [304, 191] width 146 height 7
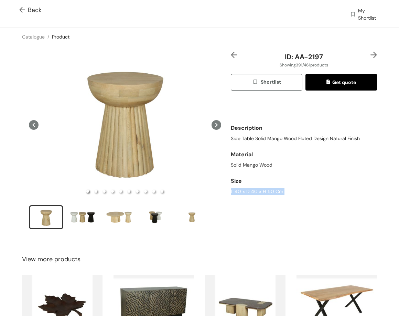
click at [253, 193] on div "L 40 x D 40 x H 50 Cm" at bounding box center [304, 191] width 146 height 7
drag, startPoint x: 291, startPoint y: 59, endPoint x: 350, endPoint y: 59, distance: 59.2
click at [348, 59] on div "ID: AA-2197" at bounding box center [304, 57] width 122 height 10
click at [372, 55] on img at bounding box center [374, 55] width 7 height 7
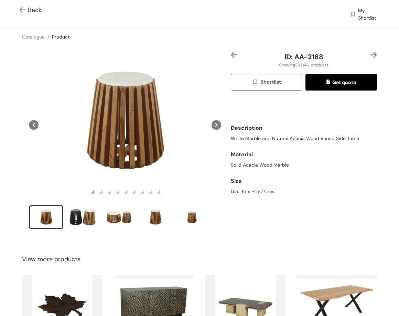
click at [340, 136] on span "White Marble and Natural Acacia Wood Round Side Table" at bounding box center [295, 138] width 128 height 7
click at [274, 135] on span "White Marble and Natural Acacia Wood Round Side Table" at bounding box center [295, 138] width 128 height 7
click at [232, 137] on span "White Marble and Natural Acacia Wood Round Side Table" at bounding box center [295, 138] width 128 height 7
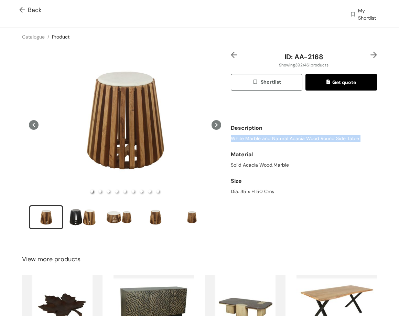
click at [232, 137] on span "White Marble and Natural Acacia Wood Round Side Table" at bounding box center [295, 138] width 128 height 7
click at [255, 187] on div "Size" at bounding box center [304, 181] width 146 height 14
click at [255, 189] on div "Dia. 35 x H 50 Cms" at bounding box center [304, 191] width 146 height 7
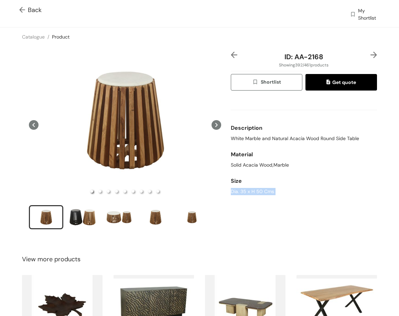
click at [255, 189] on div "Dia. 35 x H 50 Cms" at bounding box center [304, 191] width 146 height 7
drag, startPoint x: 292, startPoint y: 59, endPoint x: 340, endPoint y: 57, distance: 47.2
click at [339, 59] on div "ID: AA-2168" at bounding box center [304, 57] width 122 height 10
click at [372, 55] on img at bounding box center [374, 55] width 7 height 7
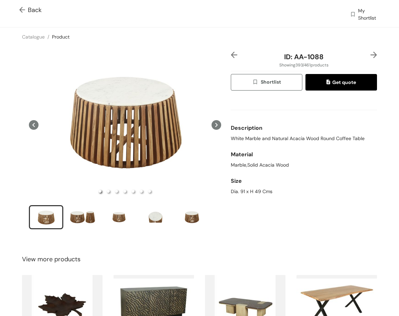
click at [291, 138] on span "White Marble and Natural Acacia Wood Round Coffee Table" at bounding box center [298, 138] width 134 height 7
drag, startPoint x: 243, startPoint y: 186, endPoint x: 242, endPoint y: 189, distance: 3.9
click at [243, 187] on div "Size" at bounding box center [304, 181] width 146 height 14
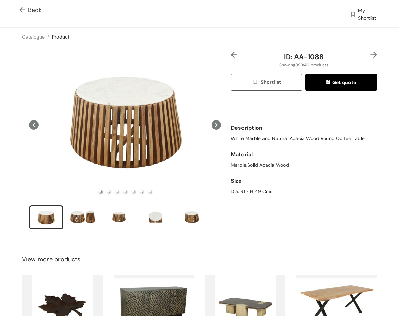
click at [242, 192] on div "Dia. 91 x H 49 Cms" at bounding box center [304, 191] width 146 height 7
drag, startPoint x: 291, startPoint y: 55, endPoint x: 335, endPoint y: 56, distance: 44.1
click at [335, 56] on div "ID: AA-1088" at bounding box center [304, 57] width 122 height 10
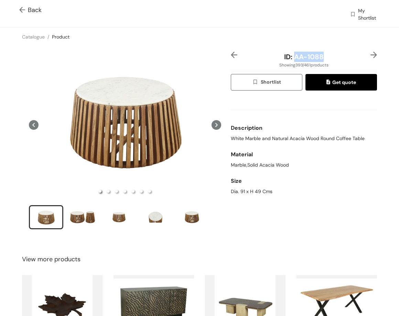
click at [371, 55] on img at bounding box center [374, 55] width 7 height 7
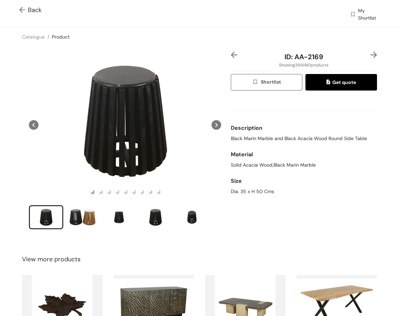
click at [313, 140] on span "Black Marin Marble and Black Acacia Wood Round Side Table" at bounding box center [299, 138] width 136 height 7
click at [313, 139] on span "Black Marin Marble and Black Acacia Wood Round Side Table" at bounding box center [299, 138] width 136 height 7
click at [240, 189] on div "Dia. 35 x H 50 Cms" at bounding box center [304, 191] width 146 height 7
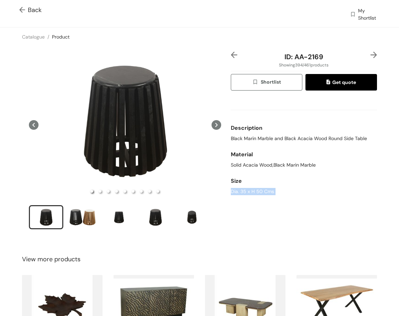
click at [240, 189] on div "Dia. 35 x H 50 Cms" at bounding box center [304, 191] width 146 height 7
drag, startPoint x: 303, startPoint y: 59, endPoint x: 360, endPoint y: 56, distance: 56.9
click at [360, 56] on div "ID: AA-2169" at bounding box center [304, 57] width 122 height 10
click at [371, 54] on img at bounding box center [374, 55] width 7 height 7
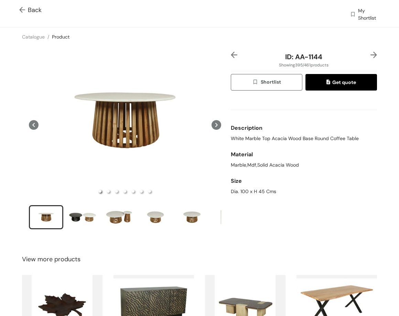
click at [327, 137] on span "White Marble Top Acacia Wood Base Round Coffee Table" at bounding box center [295, 138] width 128 height 7
click at [251, 193] on div "Dia. 100 x H 45 Cms" at bounding box center [304, 191] width 146 height 7
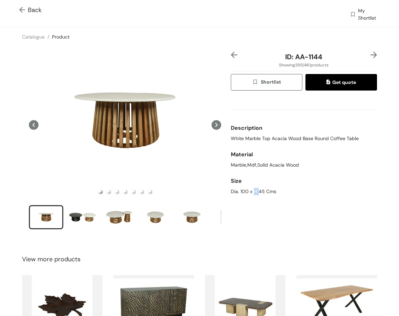
click at [251, 193] on div "Dia. 100 x H 45 Cms" at bounding box center [304, 191] width 146 height 7
click at [276, 38] on div "Catalogue / Product /" at bounding box center [199, 37] width 399 height 19
click at [238, 187] on div "Size" at bounding box center [304, 181] width 146 height 14
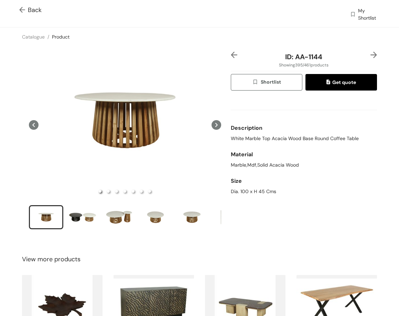
click at [245, 194] on div "Dia. 100 x H 45 Cms" at bounding box center [304, 191] width 146 height 7
drag, startPoint x: 292, startPoint y: 58, endPoint x: 333, endPoint y: 31, distance: 49.3
click at [335, 52] on div "ID: AA-1144" at bounding box center [304, 57] width 122 height 10
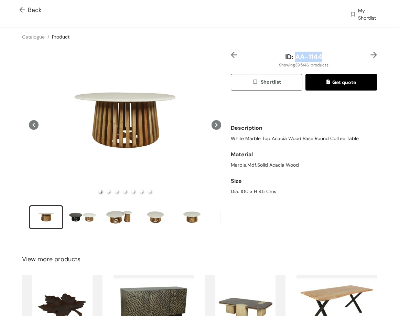
click at [371, 54] on img at bounding box center [374, 55] width 7 height 7
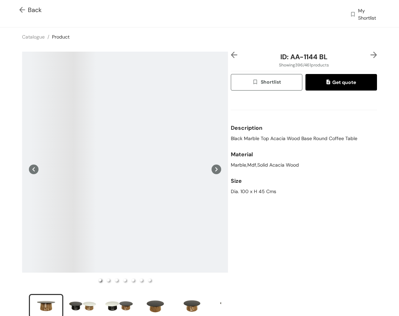
click at [287, 142] on div "Description Black Marble Top Acacia Wood Base Round Coffee Table" at bounding box center [304, 131] width 146 height 27
click at [287, 142] on span "Black Marble Top Acacia Wood Base Round Coffee Table" at bounding box center [294, 138] width 127 height 7
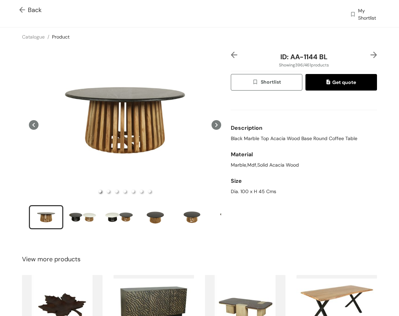
click at [247, 195] on div "Dia. 100 x H 45 Cms" at bounding box center [304, 191] width 146 height 7
click at [290, 59] on span "ID: AA-1144 BL" at bounding box center [304, 56] width 47 height 9
drag, startPoint x: 287, startPoint y: 55, endPoint x: 310, endPoint y: 30, distance: 33.9
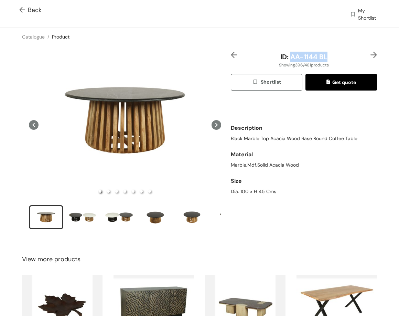
click at [336, 55] on div "ID: AA-1144 BL" at bounding box center [304, 57] width 122 height 10
click at [371, 54] on img at bounding box center [374, 55] width 7 height 7
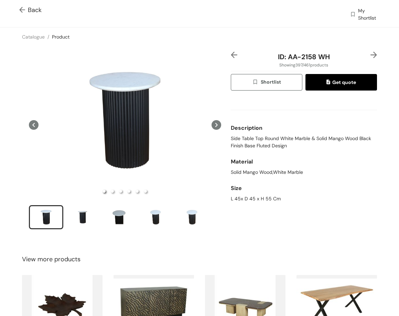
click at [333, 137] on span "Side Table Top Round White Marble & Solid Mango Wood Black Finish Base Fluted D…" at bounding box center [304, 142] width 146 height 14
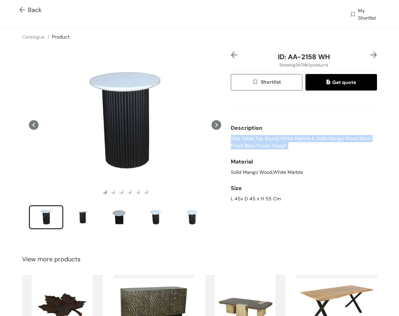
click at [333, 137] on span "Side Table Top Round White Marble & Solid Mango Wood Black Finish Base Fluted D…" at bounding box center [304, 142] width 146 height 14
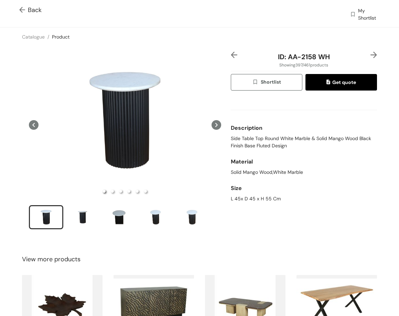
click at [248, 199] on div "L 45x D 45 x H 55 Cm" at bounding box center [304, 198] width 146 height 7
click at [248, 200] on div "L 45x D 45 x H 55 Cm" at bounding box center [304, 198] width 146 height 7
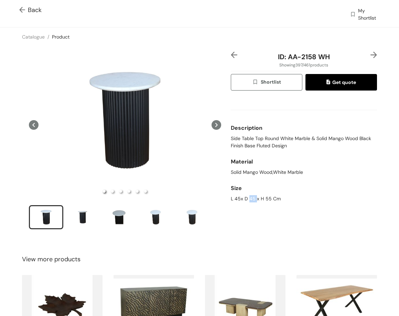
click at [248, 200] on div "L 45x D 45 x H 55 Cm" at bounding box center [304, 198] width 146 height 7
drag, startPoint x: 282, startPoint y: 57, endPoint x: 359, endPoint y: 55, distance: 76.8
click at [359, 55] on div "ID: AA-2158 WH" at bounding box center [304, 57] width 122 height 10
click at [371, 55] on img at bounding box center [374, 55] width 7 height 7
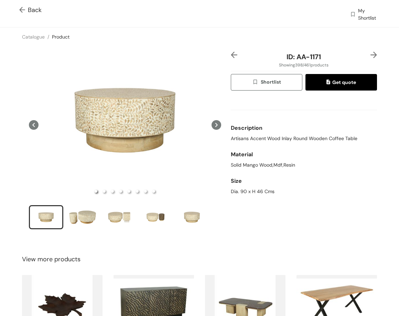
click at [263, 143] on div "Description Artisans Accent Wood Inlay Round Wooden Coffee Table" at bounding box center [304, 131] width 146 height 27
click at [262, 140] on span "Artisans Accent Wood Inlay Round Wooden Coffee Table" at bounding box center [294, 138] width 127 height 7
click at [252, 187] on div "Size" at bounding box center [304, 181] width 146 height 14
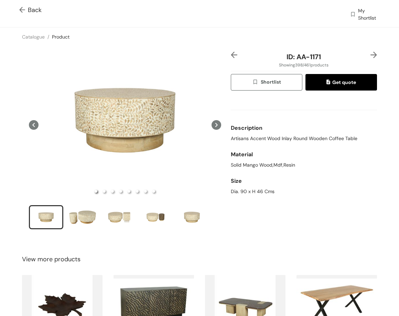
click at [252, 187] on div "Size" at bounding box center [304, 181] width 146 height 14
click at [252, 191] on div "Dia. 90 x H 46 Cms" at bounding box center [304, 191] width 146 height 7
drag, startPoint x: 327, startPoint y: 55, endPoint x: 344, endPoint y: 53, distance: 17.0
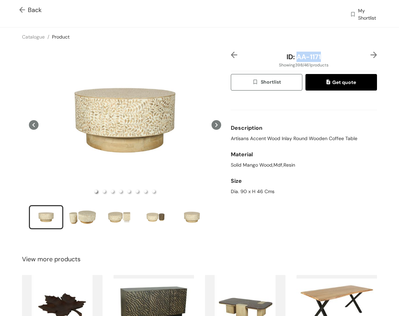
click at [344, 53] on div "ID: AA-1171" at bounding box center [304, 57] width 122 height 10
click at [371, 55] on img at bounding box center [374, 55] width 7 height 7
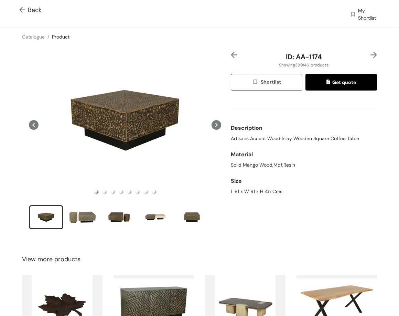
click at [324, 140] on span "Artisans Accent Wood Inlay Wooden Square Coffee Table" at bounding box center [295, 138] width 128 height 7
click at [259, 189] on div "L 91 x W 91 x H 45 Cms" at bounding box center [304, 191] width 146 height 7
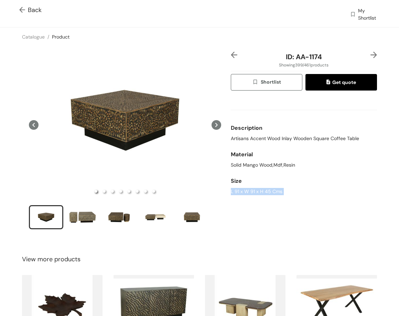
click at [259, 189] on div "L 91 x W 91 x H 45 Cms" at bounding box center [304, 191] width 146 height 7
drag, startPoint x: 323, startPoint y: 58, endPoint x: 333, endPoint y: 54, distance: 10.7
click at [331, 56] on div "ID: AA-1174" at bounding box center [304, 57] width 122 height 10
click at [371, 55] on img at bounding box center [374, 55] width 7 height 7
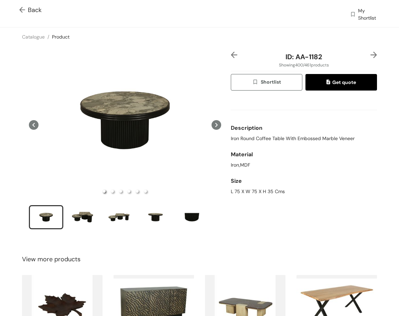
click at [309, 136] on span "Iron Round Coffee Table With Embossed Marble Veneer" at bounding box center [293, 138] width 124 height 7
click at [274, 168] on div "Material Iron,MDF" at bounding box center [304, 158] width 146 height 27
click at [257, 193] on div "L 75 X W 75 X H 35 Cms" at bounding box center [304, 191] width 146 height 7
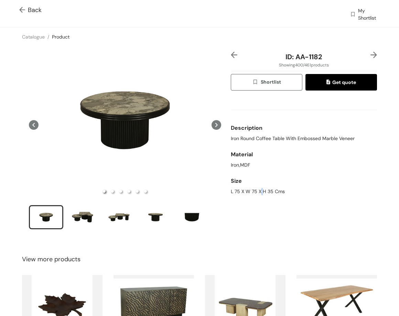
click at [257, 193] on div "L 75 X W 75 X H 35 Cms" at bounding box center [304, 191] width 146 height 7
drag, startPoint x: 292, startPoint y: 58, endPoint x: 333, endPoint y: 56, distance: 41.0
click at [333, 56] on div "ID: AA-1182" at bounding box center [304, 57] width 122 height 10
click at [256, 187] on div "Size" at bounding box center [304, 181] width 146 height 14
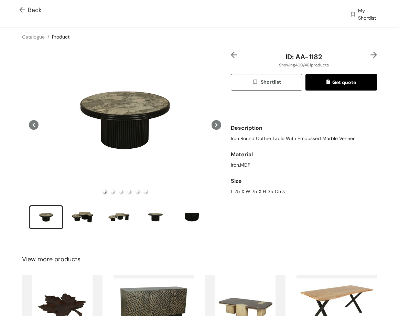
click at [256, 187] on div "Size" at bounding box center [304, 181] width 146 height 14
click at [255, 188] on div "L 75 X W 75 X H 35 Cms" at bounding box center [304, 191] width 146 height 7
click at [254, 188] on div "L 75 X W 75 X H 35 Cms" at bounding box center [304, 191] width 146 height 7
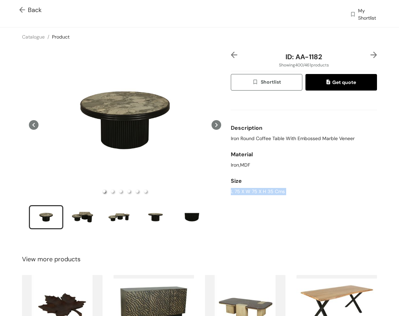
click at [254, 188] on div "L 75 X W 75 X H 35 Cms" at bounding box center [304, 191] width 146 height 7
drag, startPoint x: 293, startPoint y: 57, endPoint x: 325, endPoint y: 56, distance: 31.7
click at [326, 59] on div "ID: AA-1182" at bounding box center [304, 57] width 122 height 10
